Goal: Book appointment/travel/reservation

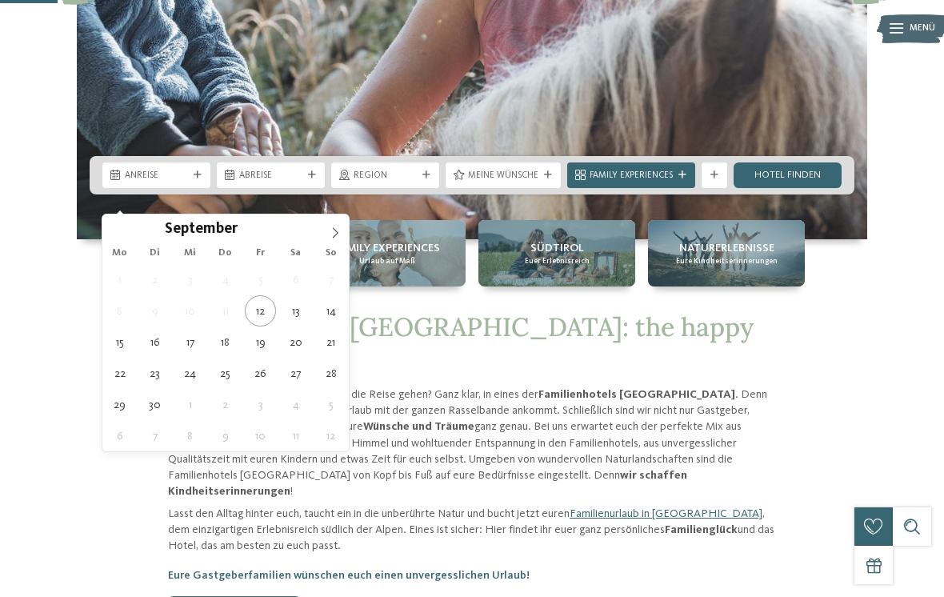
click at [338, 235] on icon at bounding box center [335, 232] width 11 height 11
type div "[DATE]"
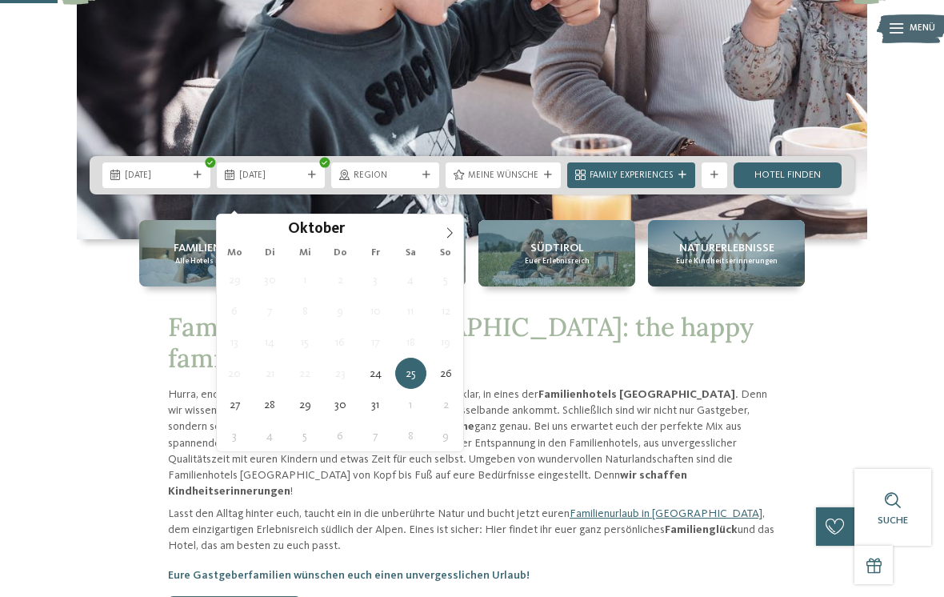
type div "[DATE]"
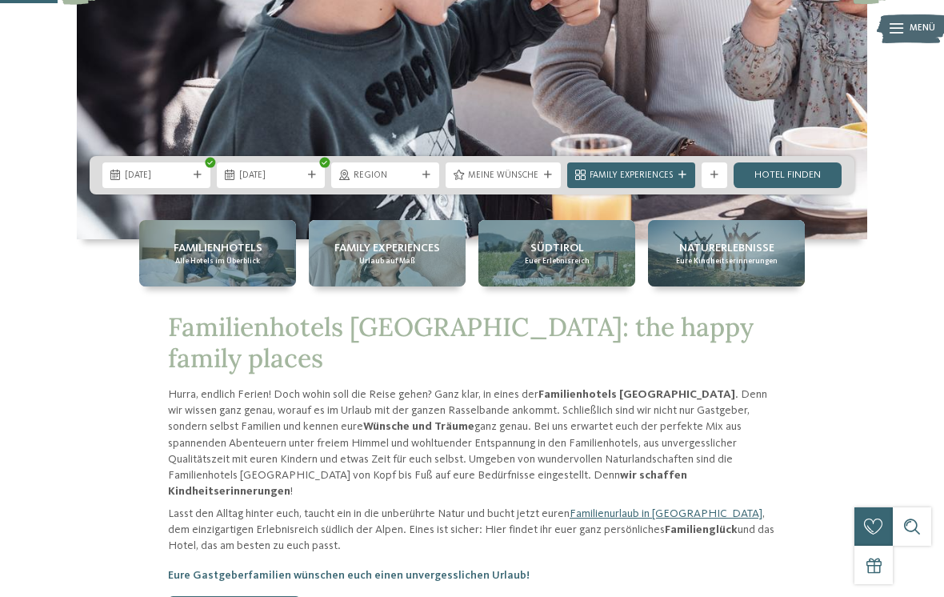
click at [411, 182] on span "Region" at bounding box center [385, 176] width 63 height 13
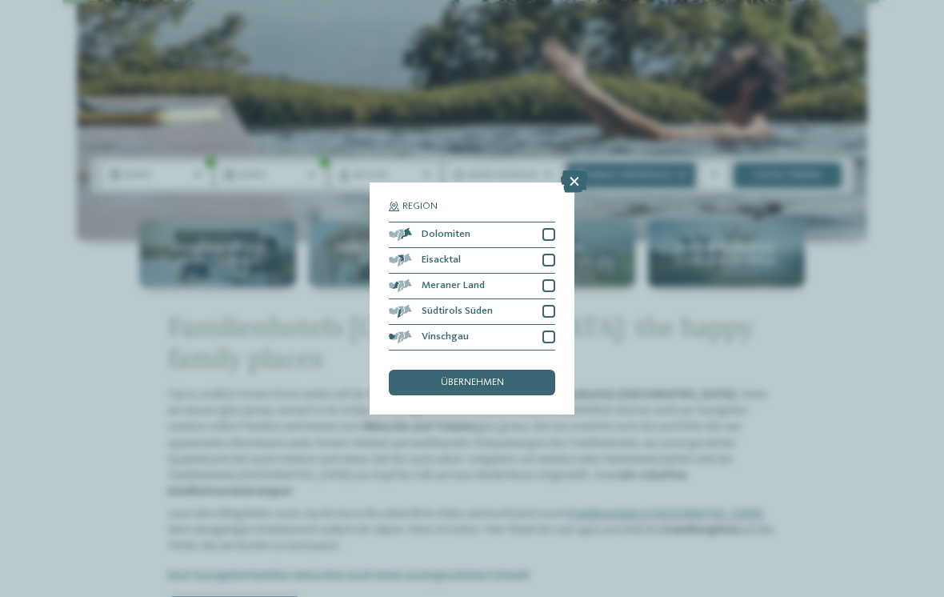
click at [575, 170] on icon at bounding box center [574, 181] width 27 height 22
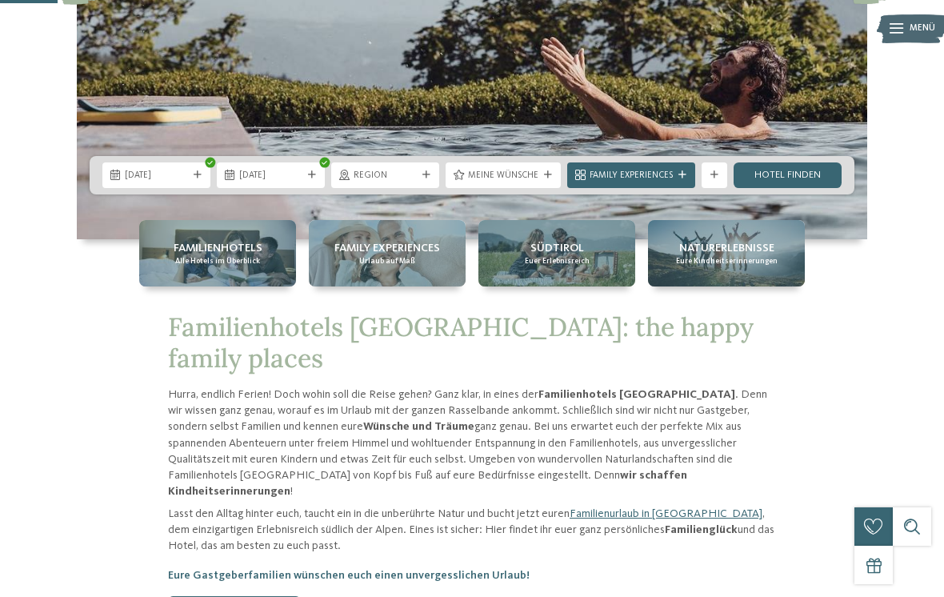
click at [516, 182] on span "Meine Wünsche" at bounding box center [503, 176] width 70 height 13
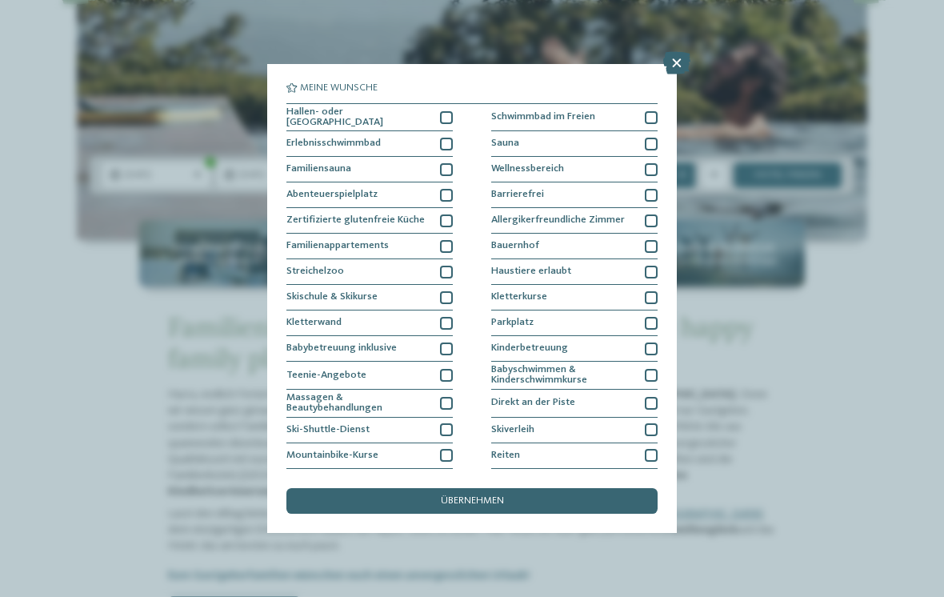
click at [672, 68] on icon at bounding box center [677, 63] width 27 height 22
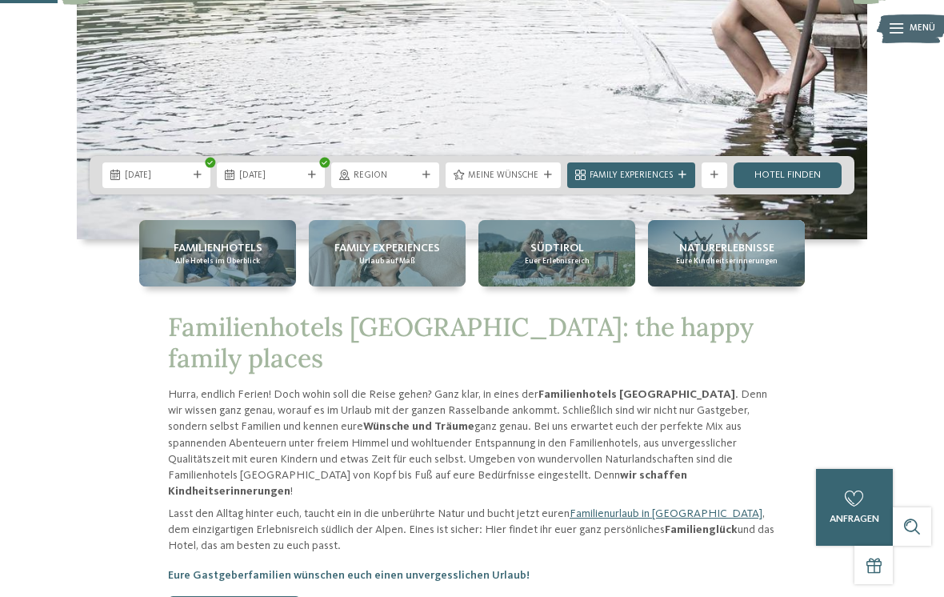
click at [784, 188] on link "Hotel finden" at bounding box center [788, 175] width 108 height 26
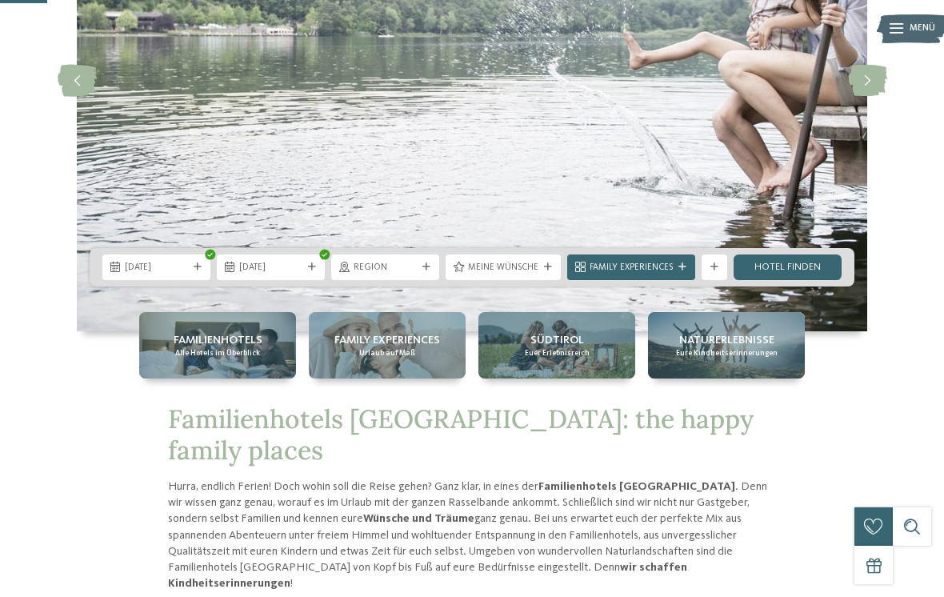
scroll to position [301, 0]
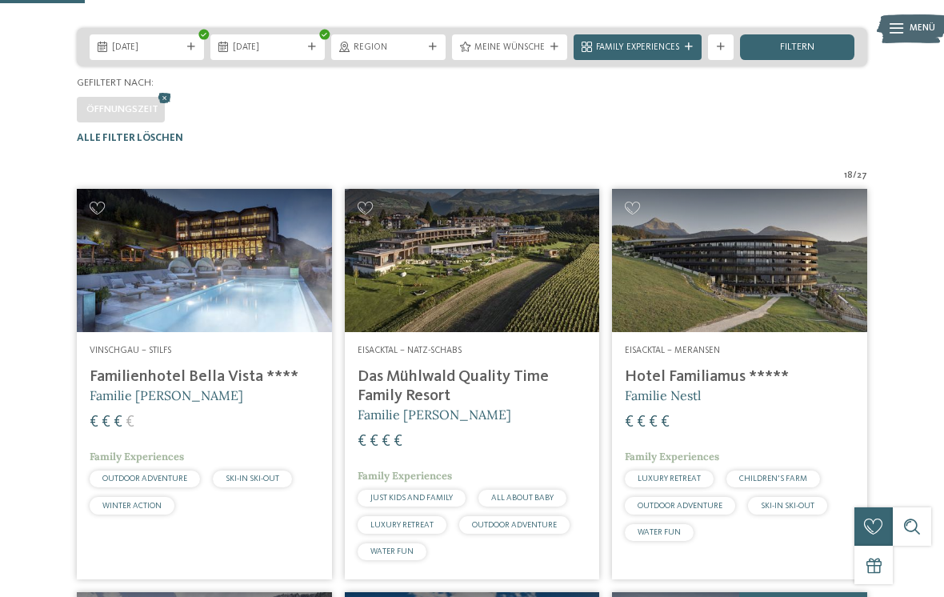
scroll to position [270, 0]
click at [808, 54] on span "filtern" at bounding box center [797, 48] width 34 height 10
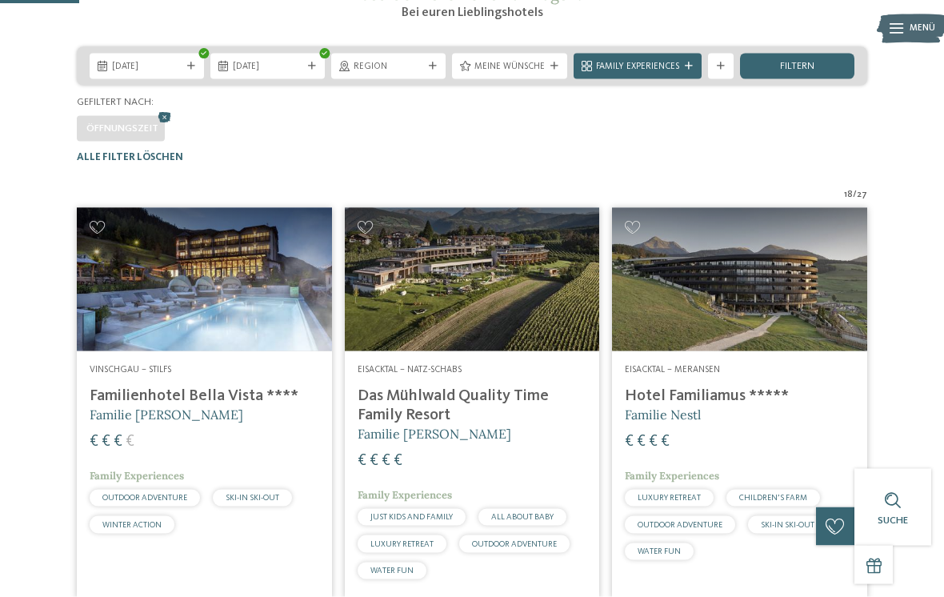
scroll to position [254, 0]
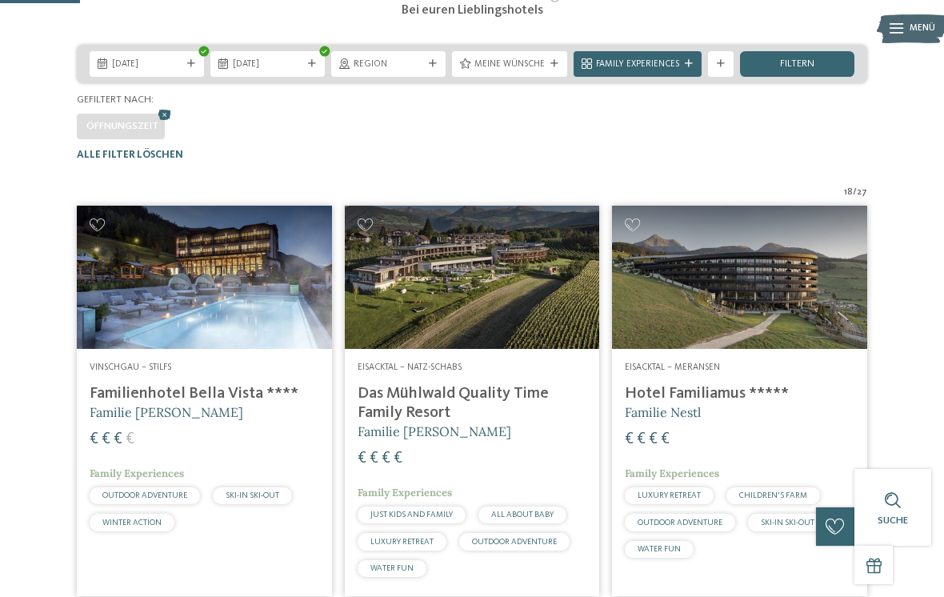
click at [721, 77] on div "Weitere Filter anzeigen" at bounding box center [721, 64] width 26 height 26
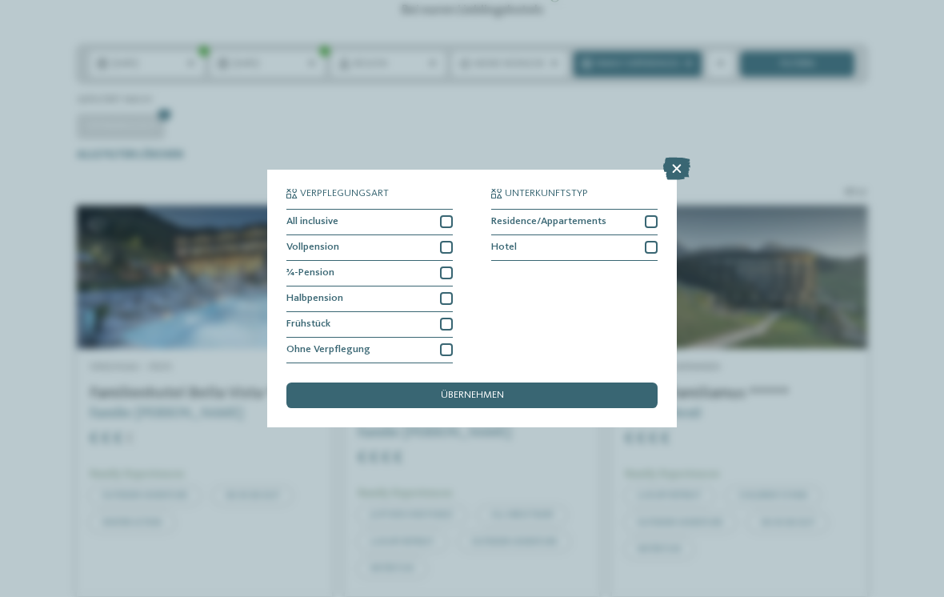
click at [742, 196] on div "Verpflegungsart All inclusive Vollpension Hotel" at bounding box center [472, 298] width 944 height 597
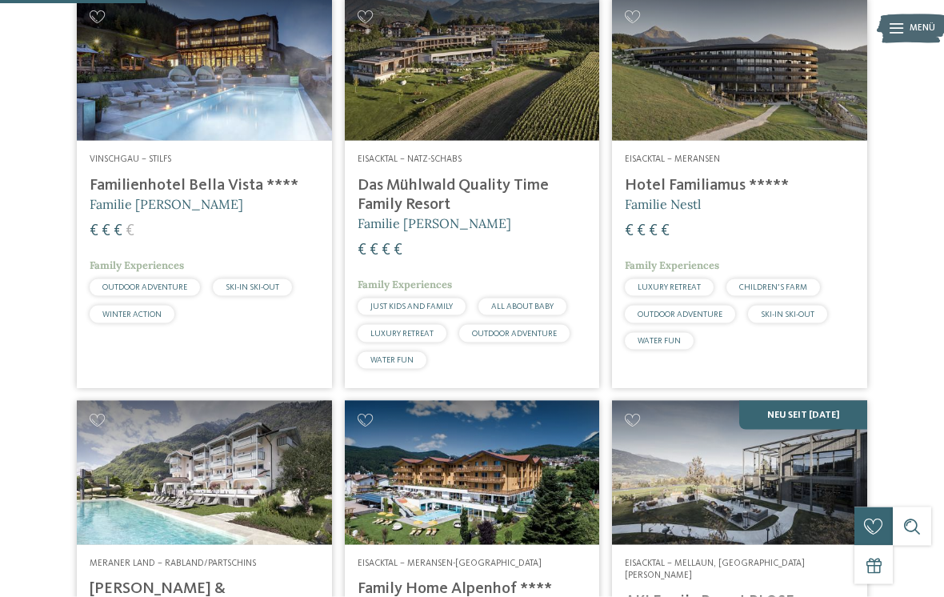
scroll to position [463, 0]
click at [529, 109] on img at bounding box center [472, 68] width 255 height 143
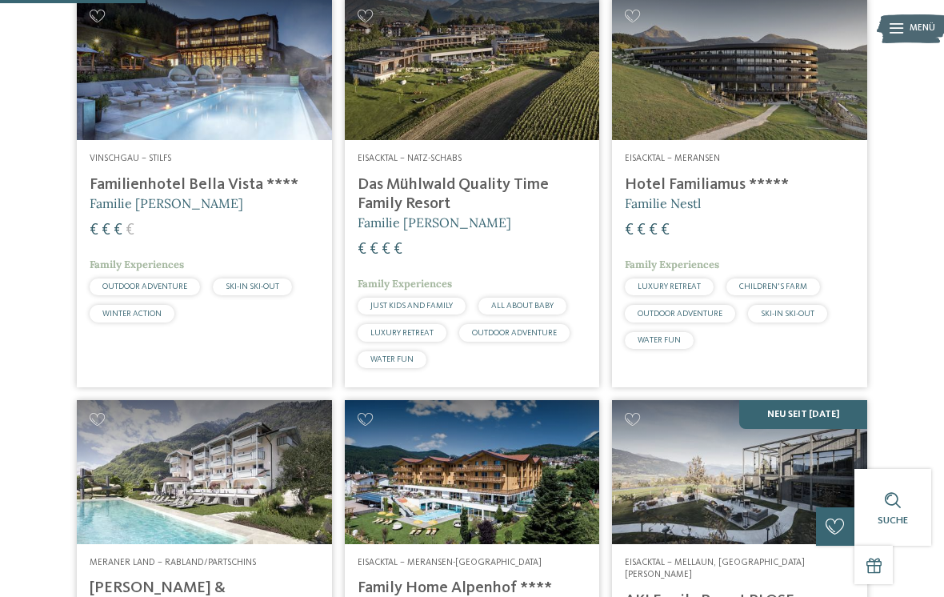
scroll to position [0, 0]
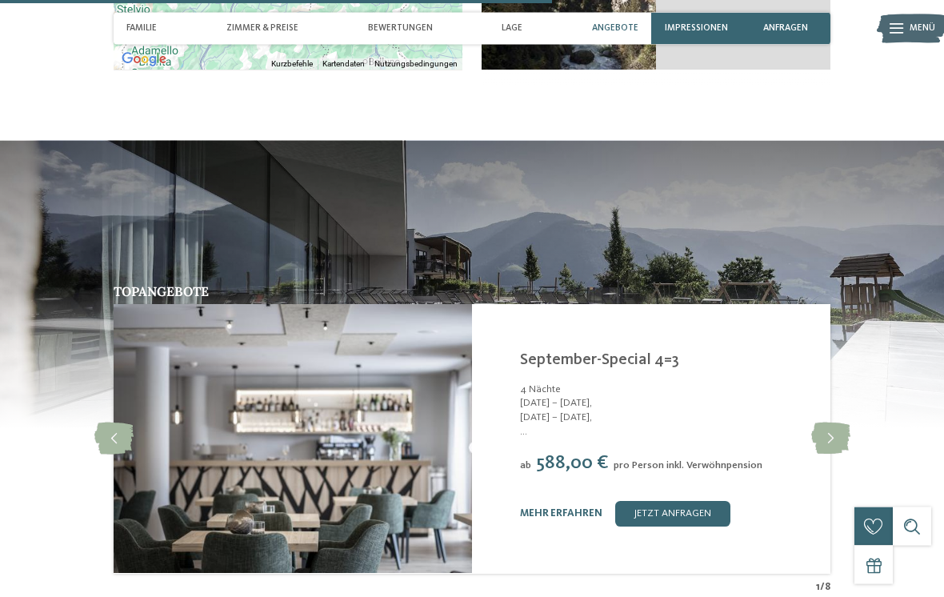
scroll to position [2619, 0]
